Goal: Transaction & Acquisition: Purchase product/service

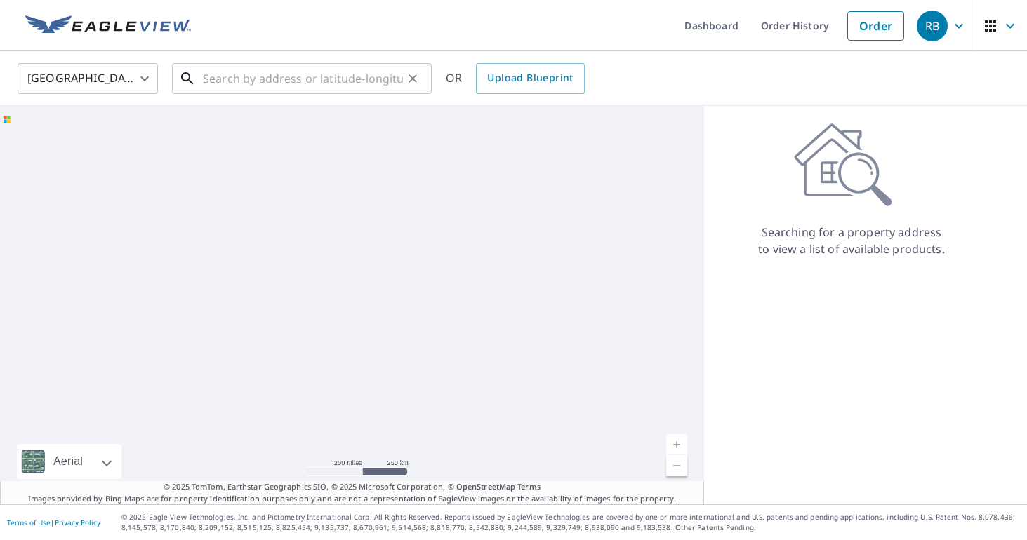
click at [312, 79] on input "text" at bounding box center [303, 78] width 200 height 39
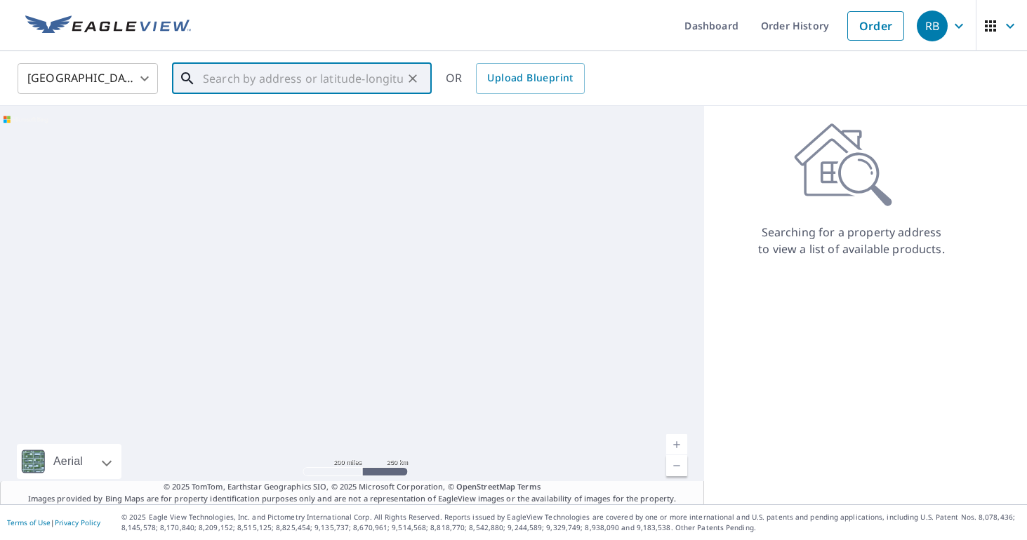
click at [314, 79] on input "text" at bounding box center [303, 78] width 200 height 39
paste input "[STREET_ADDRESS][PERSON_NAME]"
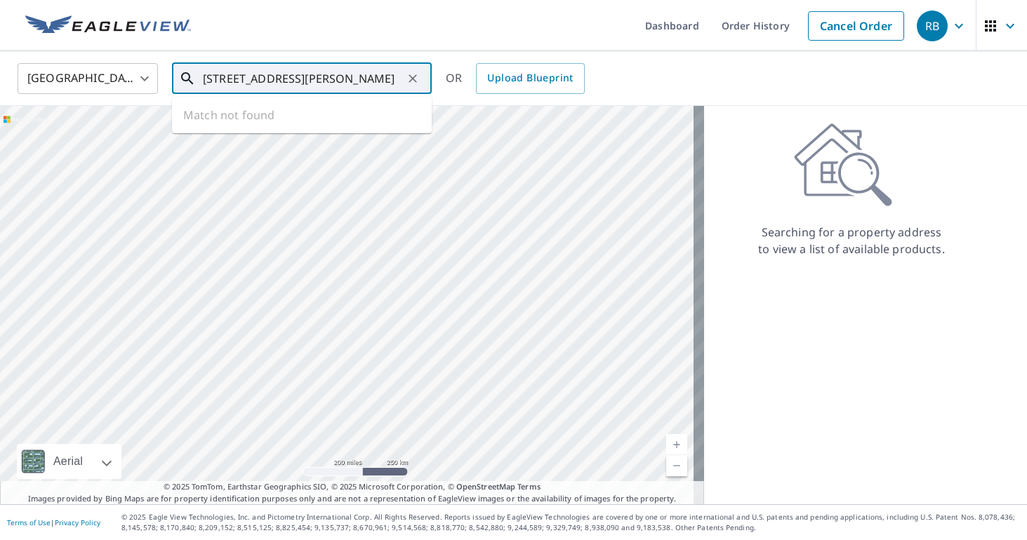
scroll to position [0, 6]
click at [305, 118] on span "[STREET_ADDRESS]" at bounding box center [310, 119] width 220 height 17
type input "[STREET_ADDRESS][PERSON_NAME]"
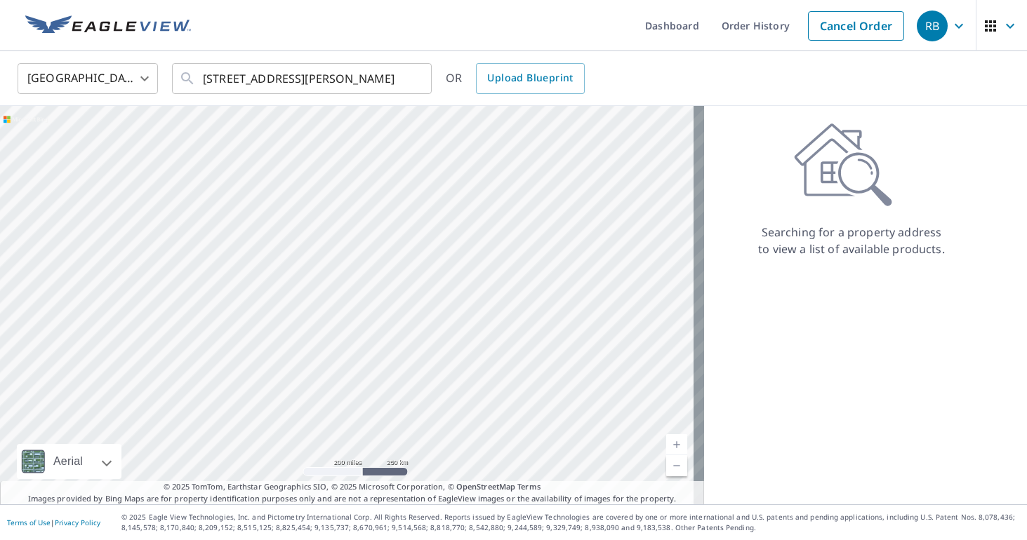
scroll to position [0, 0]
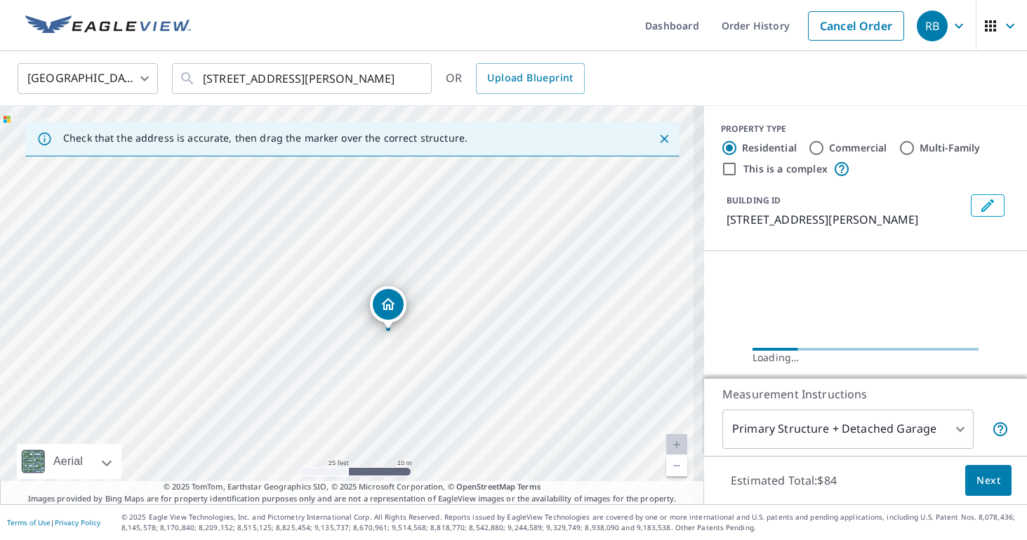
click at [591, 227] on div "[STREET_ADDRESS][PERSON_NAME]" at bounding box center [352, 305] width 704 height 399
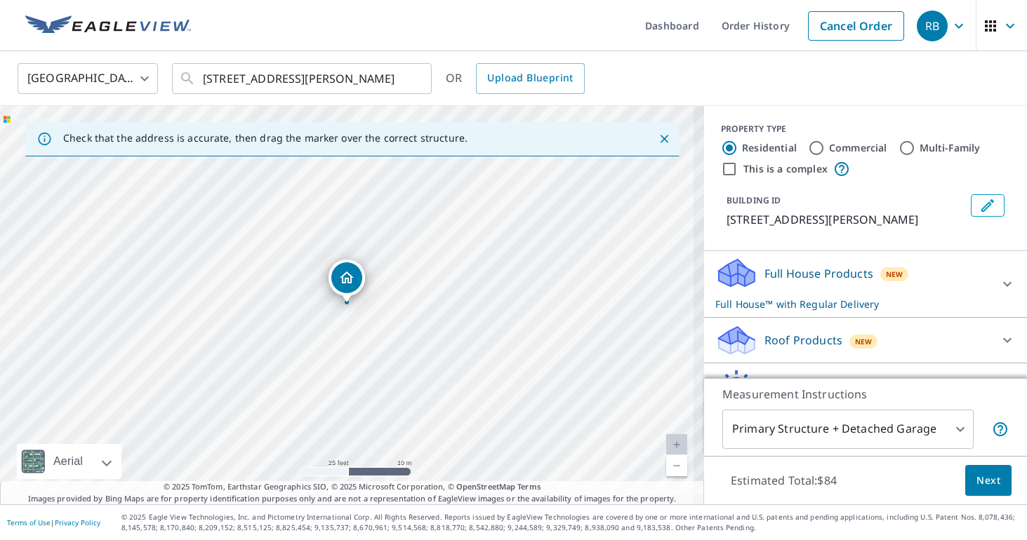
click at [984, 489] on button "Next" at bounding box center [988, 481] width 46 height 32
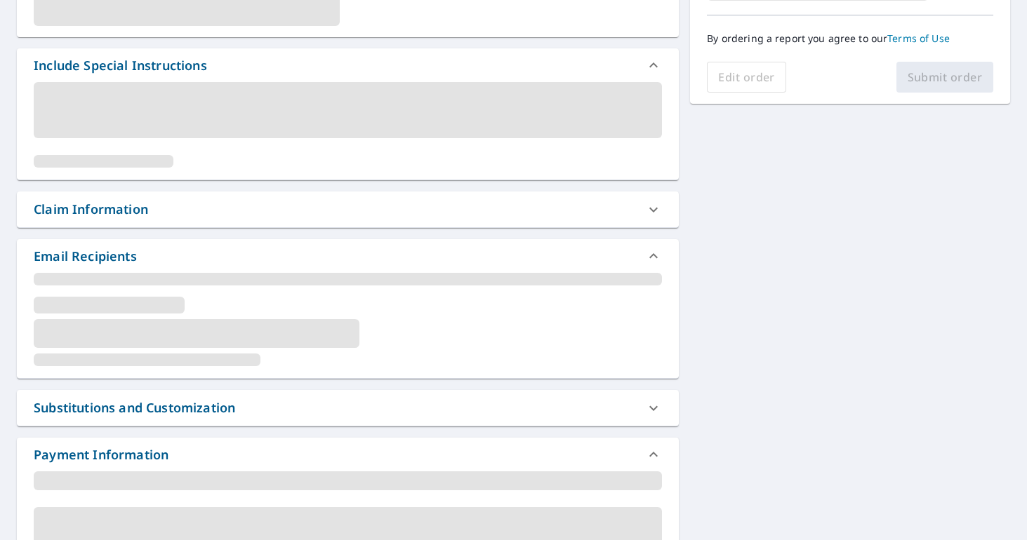
scroll to position [353, 0]
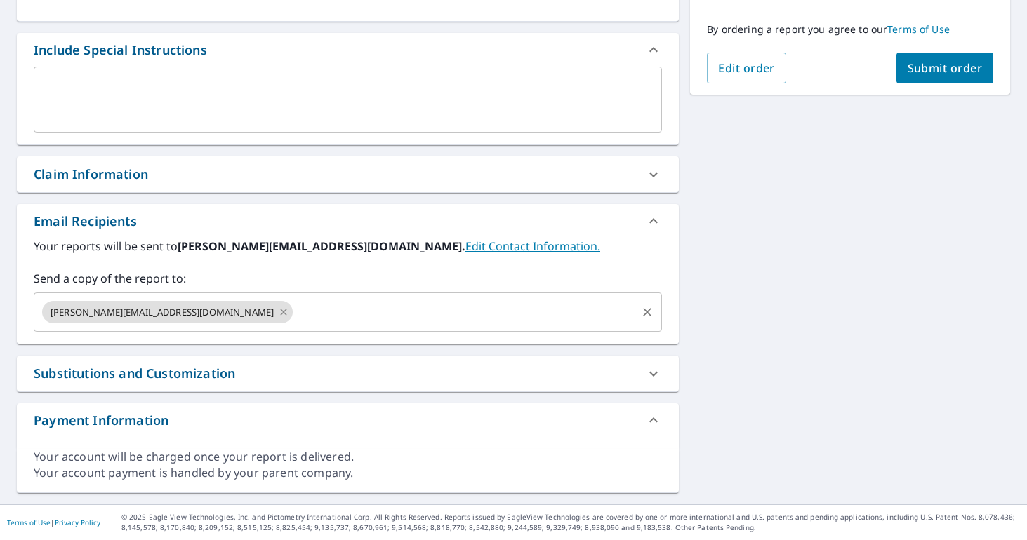
click at [278, 312] on icon at bounding box center [283, 312] width 11 height 15
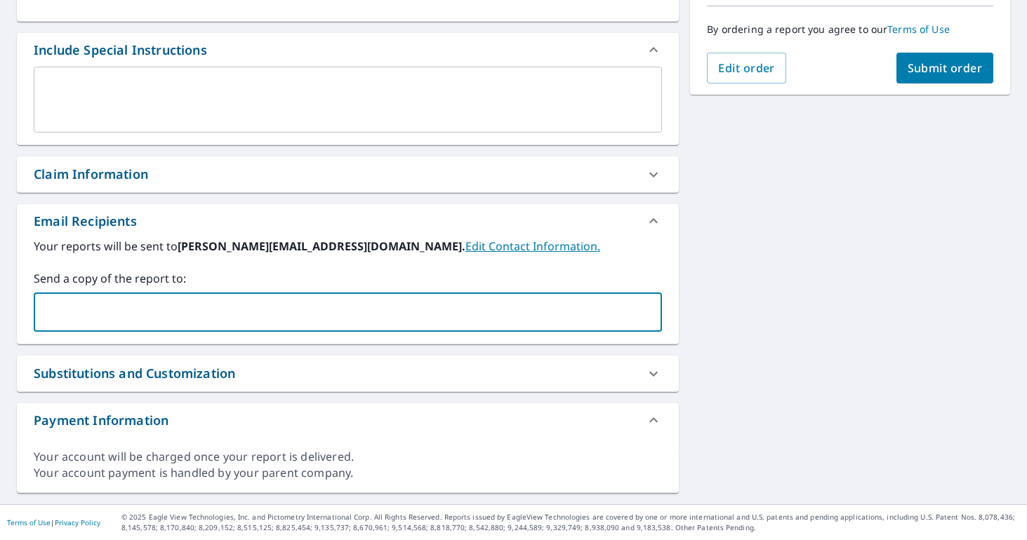
click at [150, 313] on input "text" at bounding box center [337, 312] width 595 height 27
type input "[EMAIL_ADDRESS][DOMAIN_NAME]"
click at [914, 68] on span "Submit order" at bounding box center [945, 67] width 75 height 15
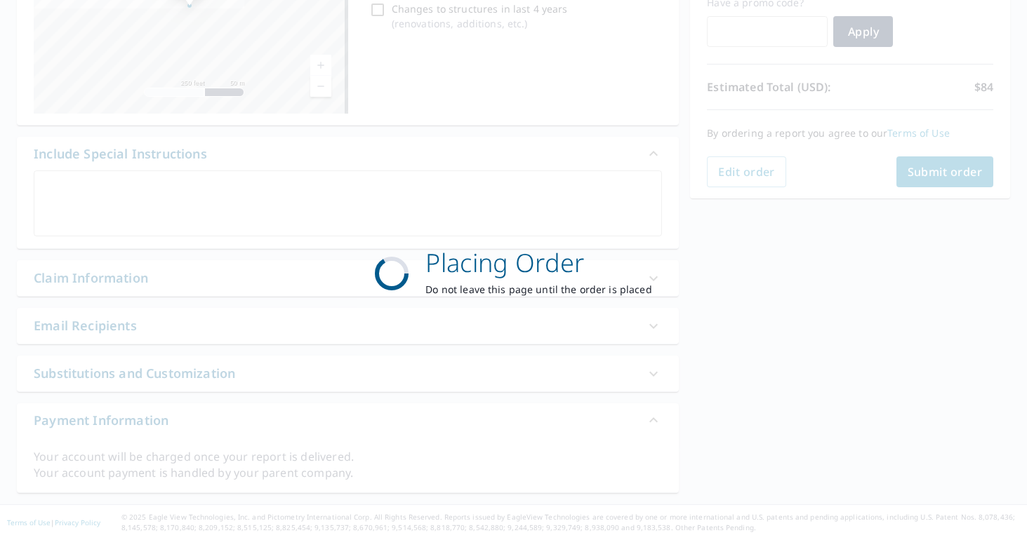
scroll to position [249, 0]
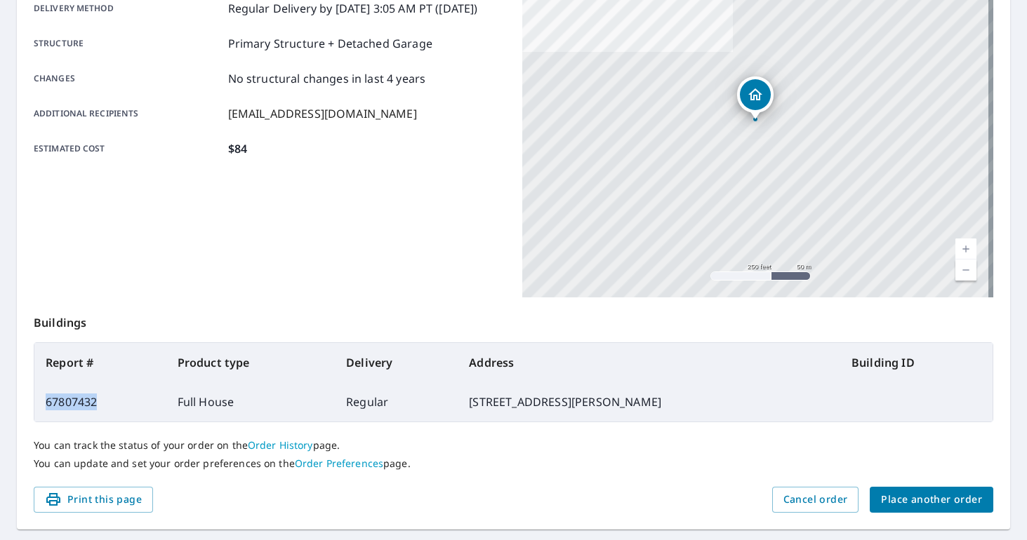
drag, startPoint x: 101, startPoint y: 398, endPoint x: 41, endPoint y: 399, distance: 59.7
click at [41, 399] on td "67807432" at bounding box center [100, 402] width 132 height 39
copy td "67807432"
